Goal: Check status: Check status

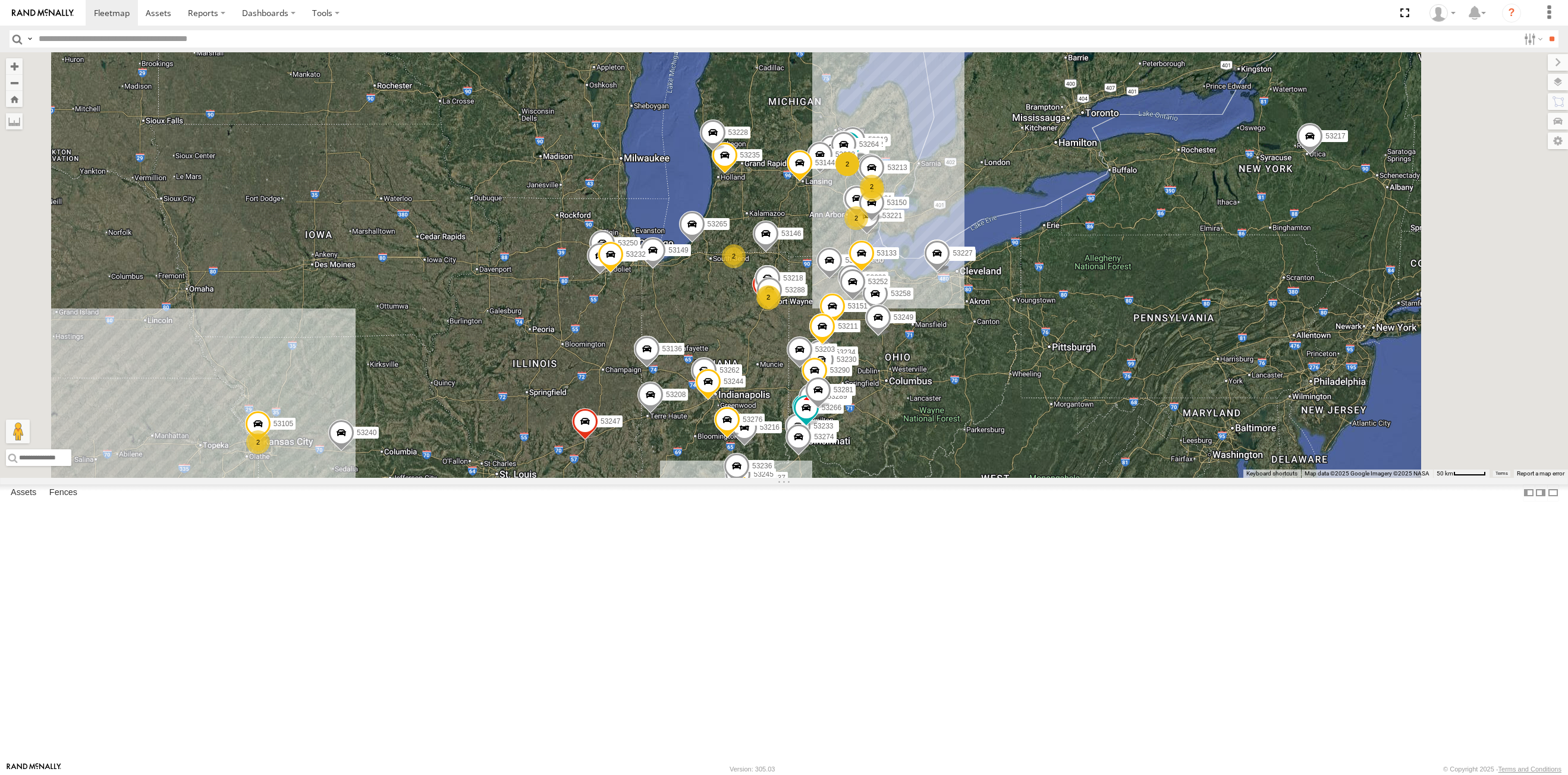
select select "**********"
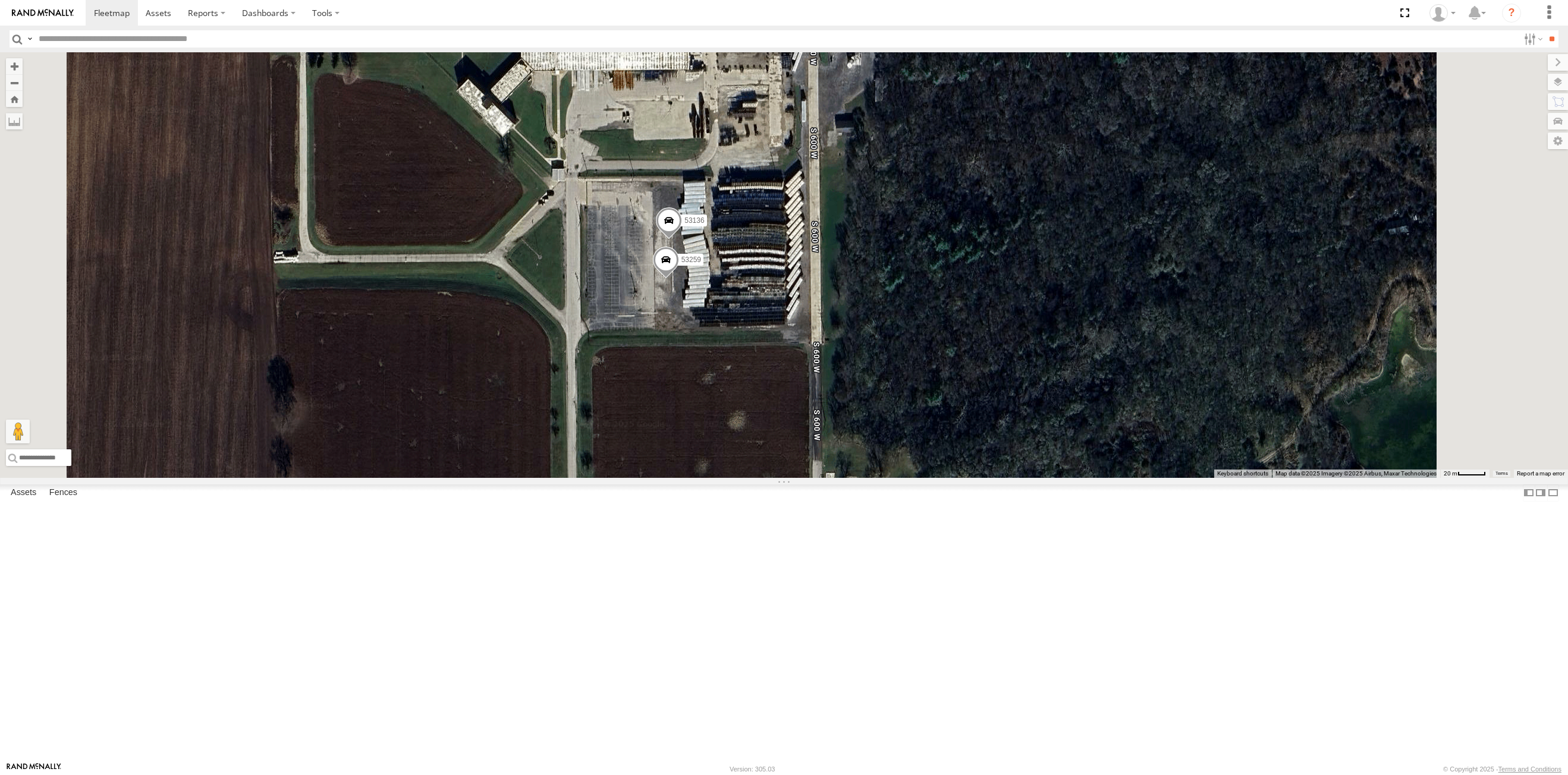
drag, startPoint x: 867, startPoint y: 399, endPoint x: 863, endPoint y: 458, distance: 59.1
click at [863, 458] on div "53271 53149 53247 53151 53210 53258 53203 53133 53217 53208 53265 53240 53281 5…" at bounding box center [784, 265] width 1568 height 425
click at [682, 240] on span at bounding box center [669, 223] width 27 height 32
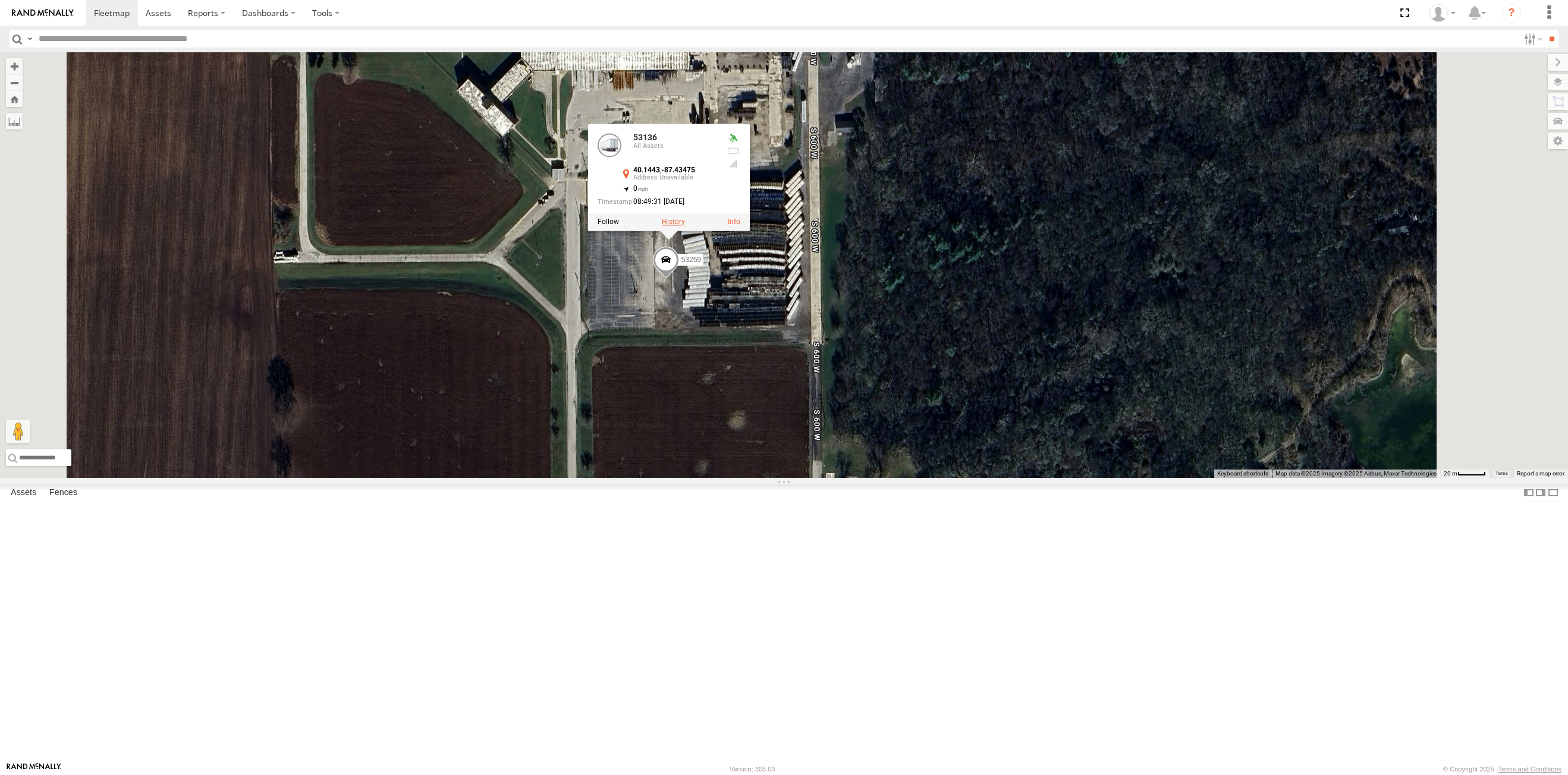
click at [685, 226] on label at bounding box center [673, 222] width 23 height 9
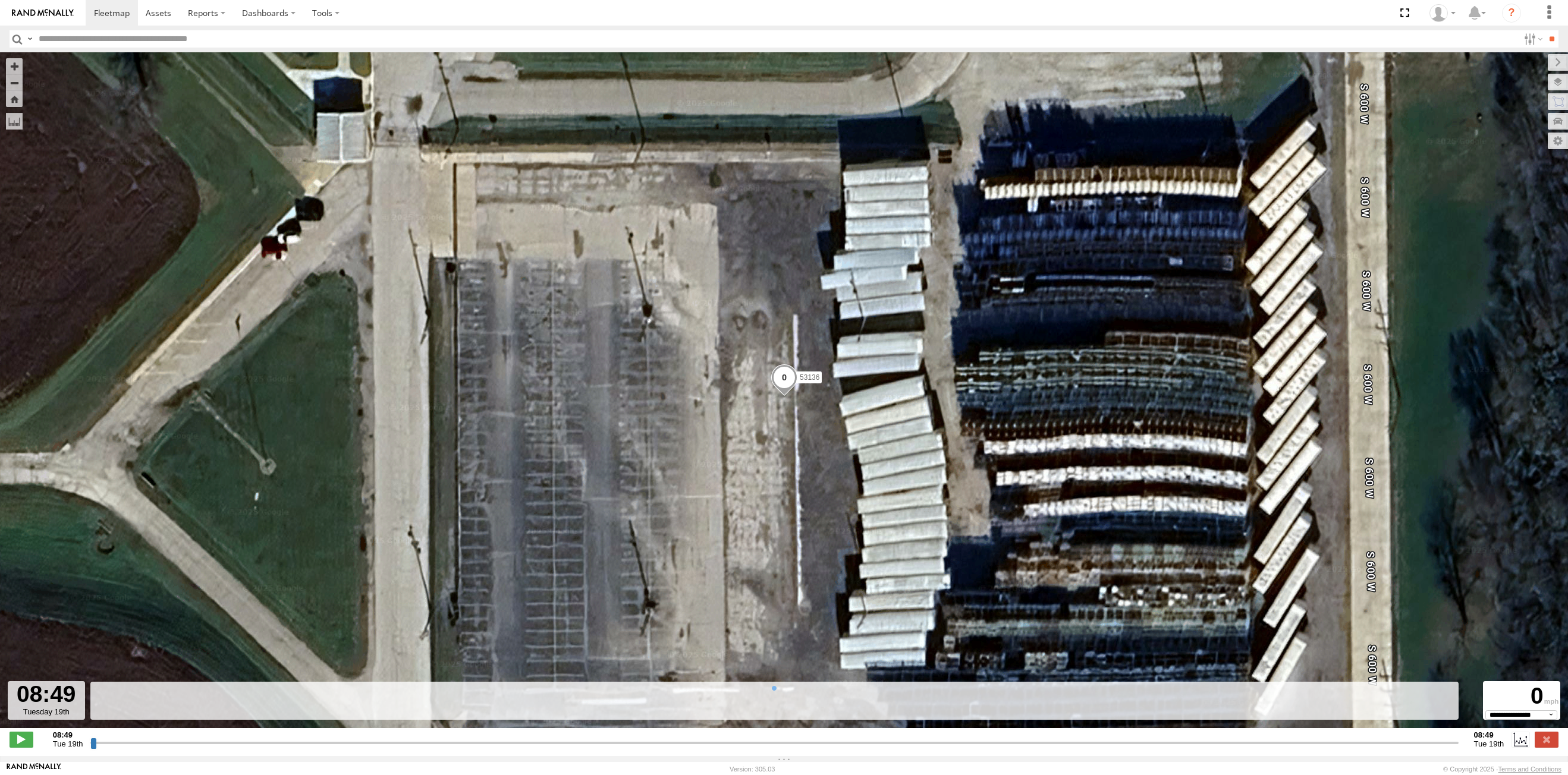
click at [12, 37] on input "button" at bounding box center [17, 39] width 16 height 17
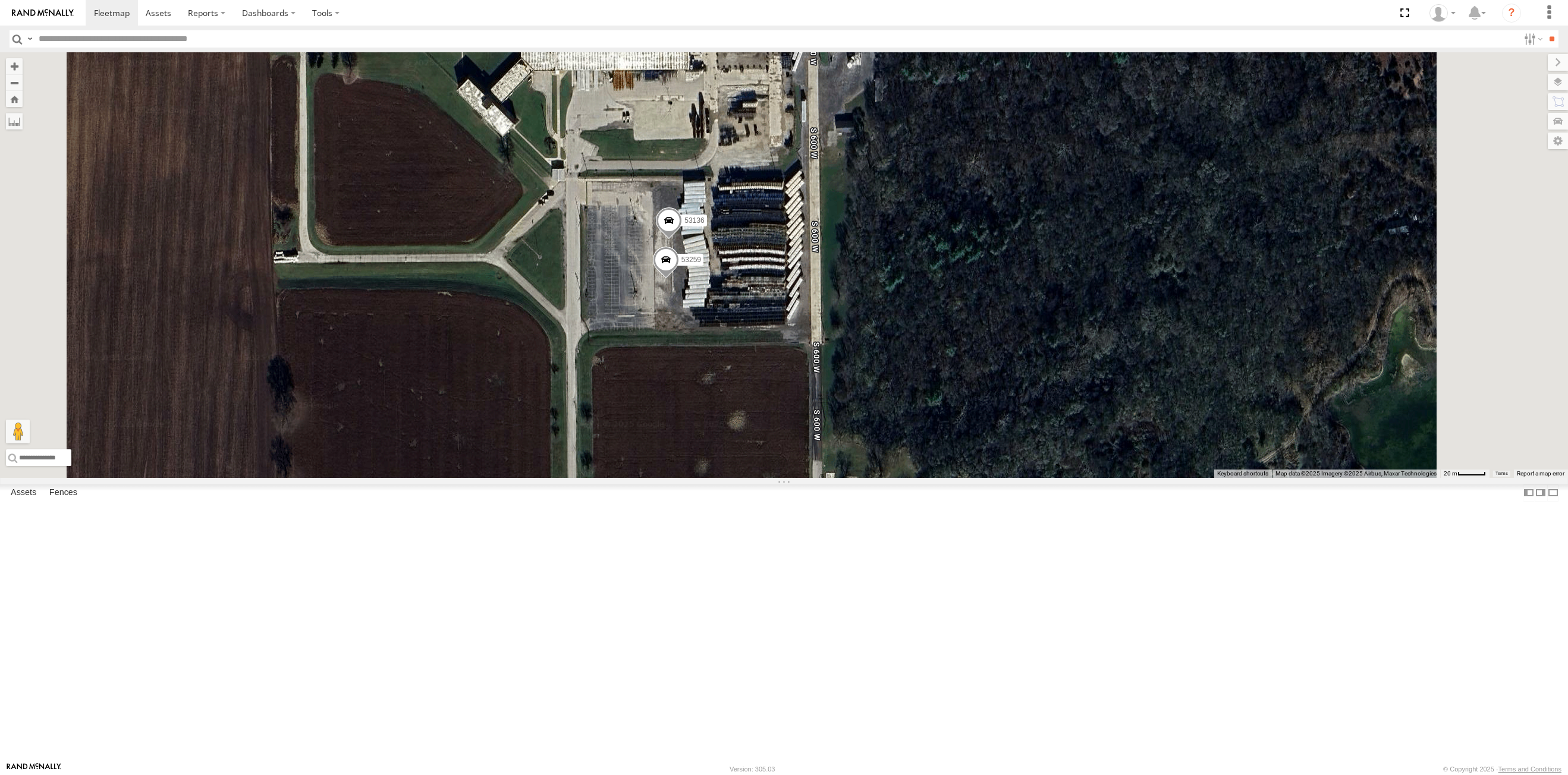
click at [679, 279] on span at bounding box center [665, 262] width 27 height 32
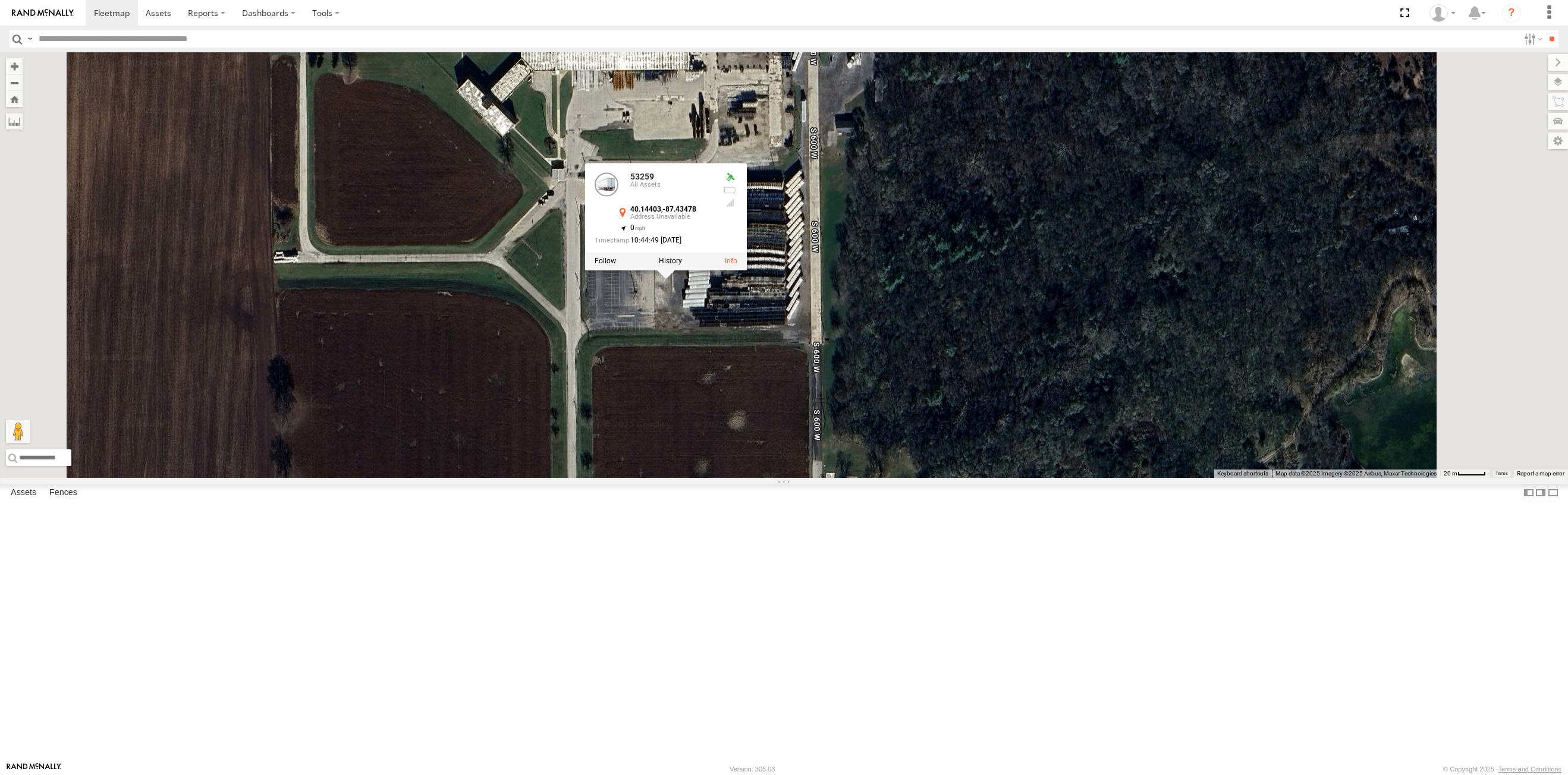
click at [746, 270] on div at bounding box center [666, 261] width 162 height 18
click at [682, 265] on label at bounding box center [669, 261] width 23 height 9
type input "**********"
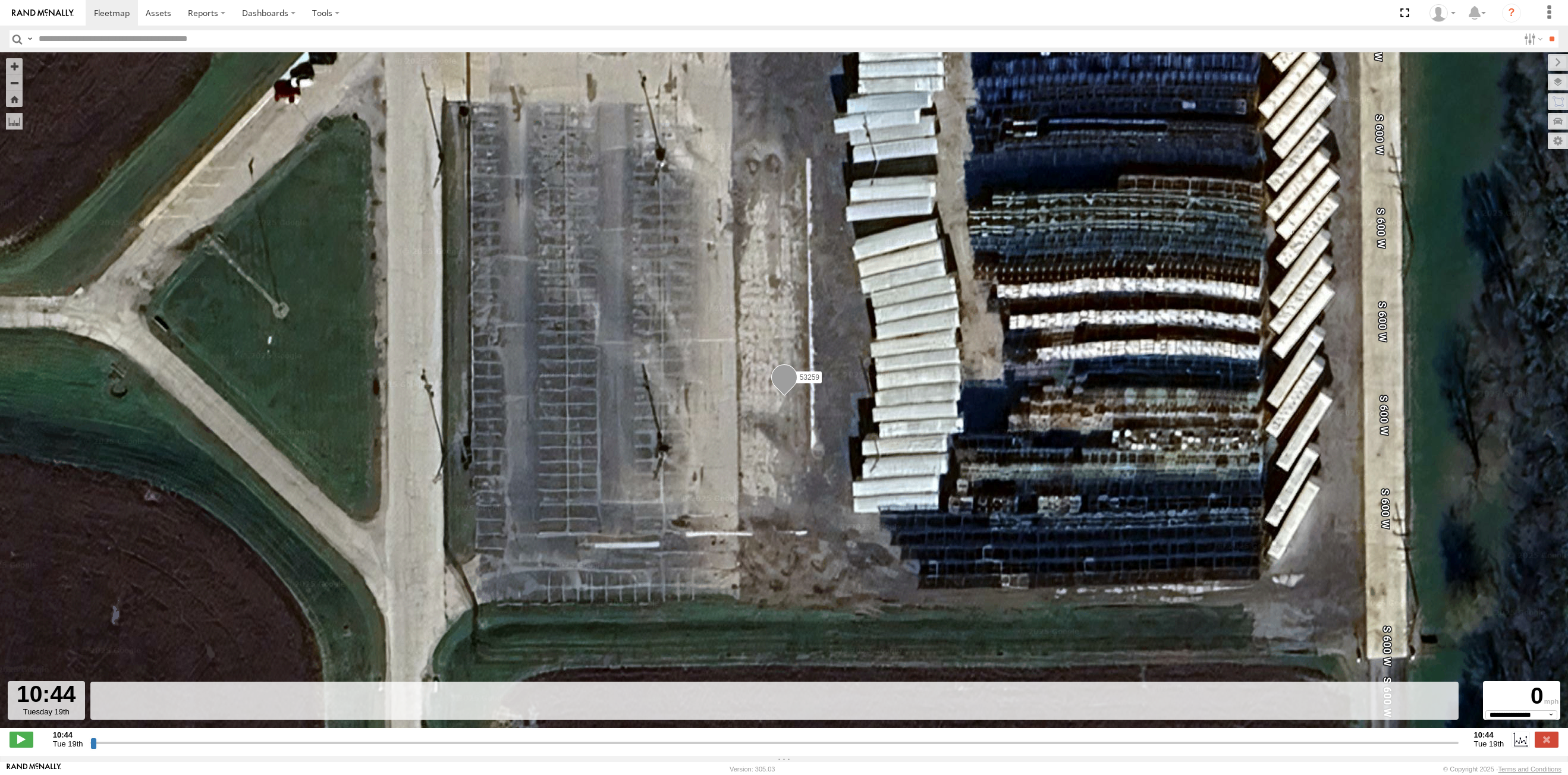
click at [17, 40] on input "button" at bounding box center [17, 39] width 16 height 17
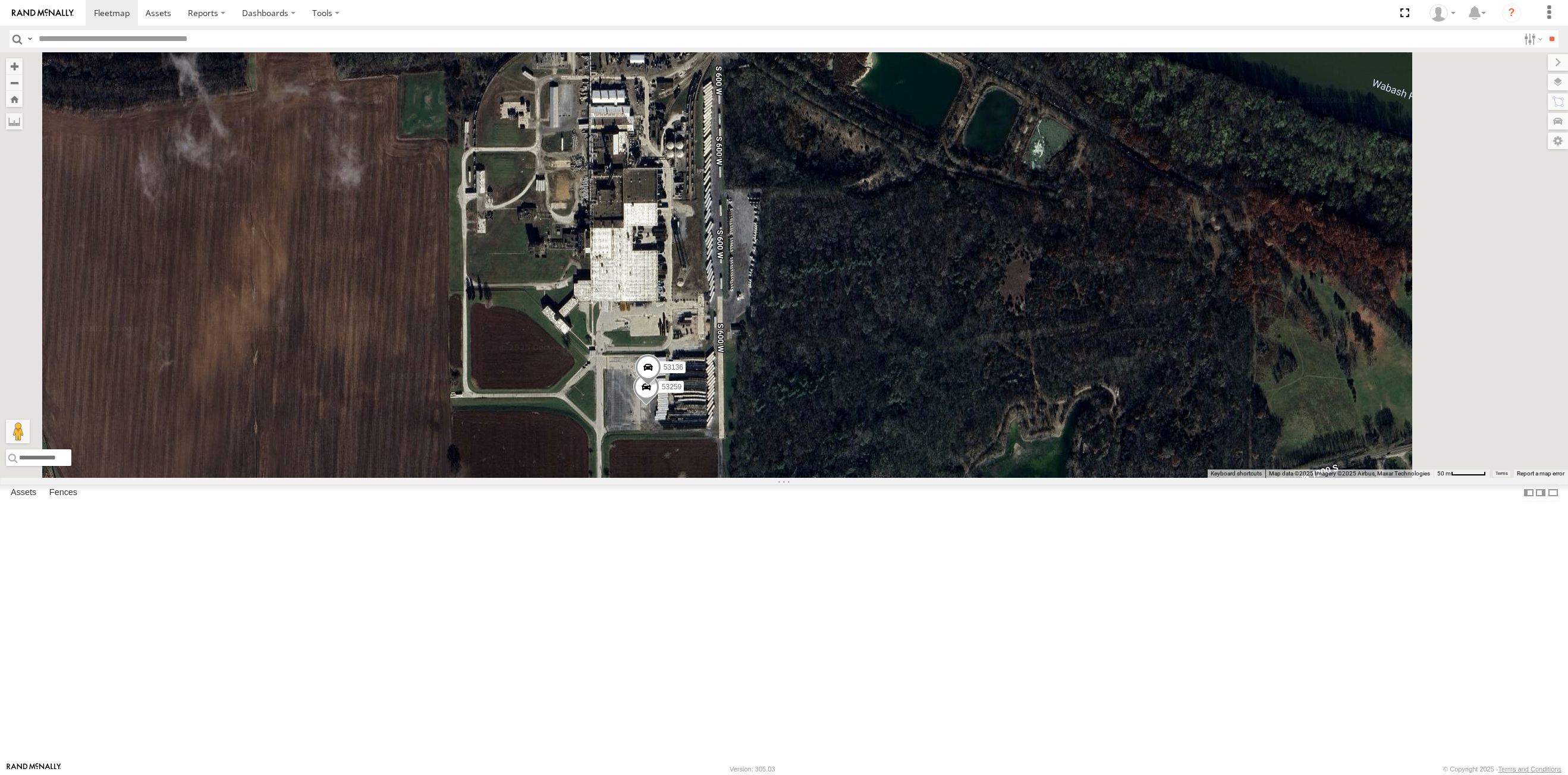
drag, startPoint x: 811, startPoint y: 264, endPoint x: 717, endPoint y: 389, distance: 156.4
click at [717, 389] on div "53243 53271 53216 53255 53149 53262 53247 53229 53151 53210 53258 53250 53203 5…" at bounding box center [784, 265] width 1568 height 425
